Goal: Complete application form

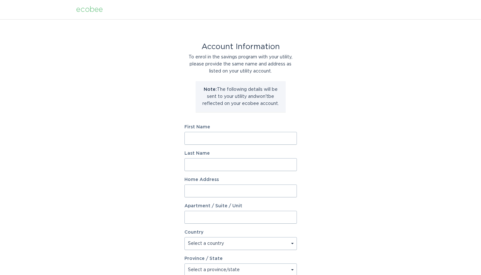
click at [262, 141] on input "First Name" at bounding box center [240, 138] width 112 height 13
type input "[PERSON_NAME]"
type input "[STREET_ADDRESS][PERSON_NAME]"
select select "CA"
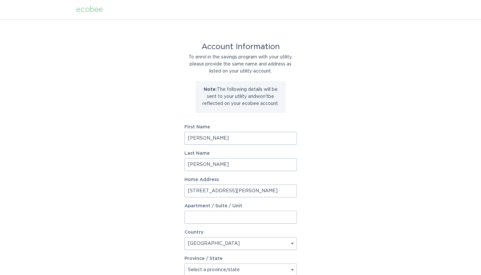
type input "Brampton"
type input "L6Y 5W5"
select select "ON"
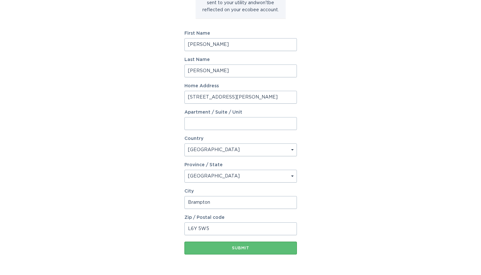
scroll to position [116, 0]
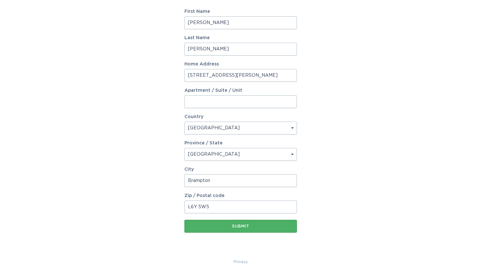
click at [239, 227] on div "Submit" at bounding box center [241, 227] width 106 height 4
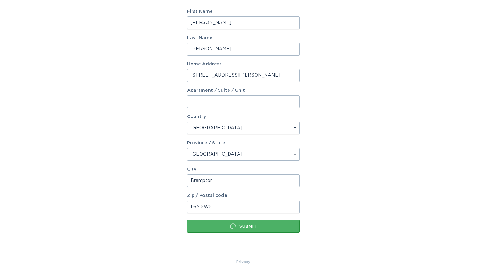
scroll to position [0, 0]
